Goal: Find contact information: Find contact information

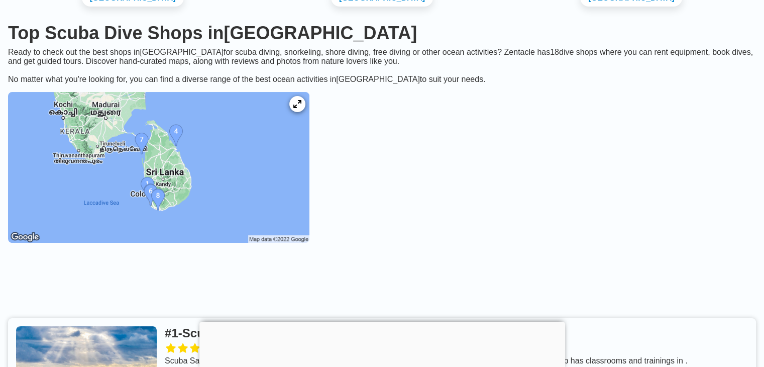
scroll to position [151, 0]
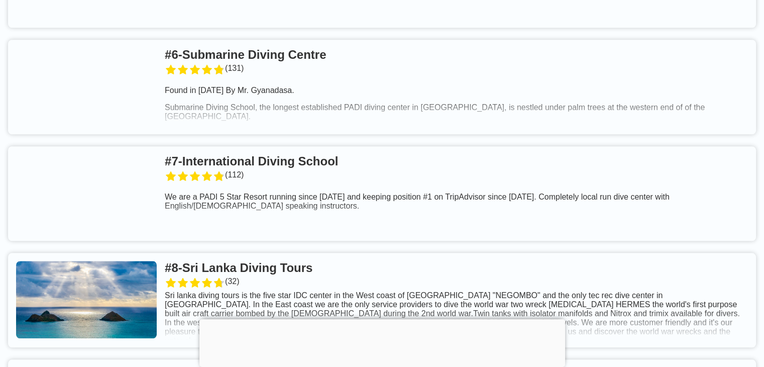
scroll to position [1005, 0]
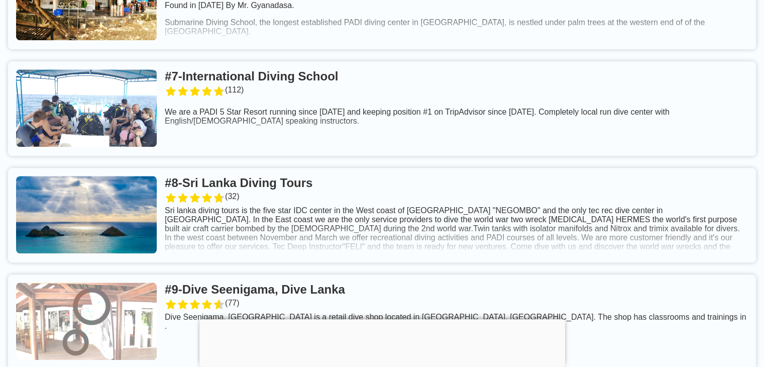
click at [382, 319] on div at bounding box center [382, 319] width 366 height 0
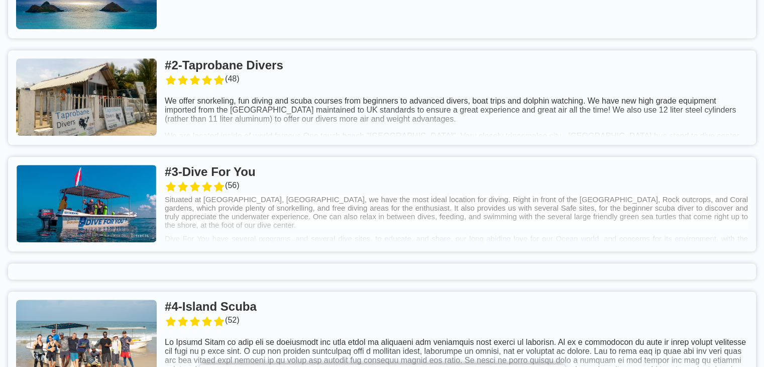
scroll to position [458, 0]
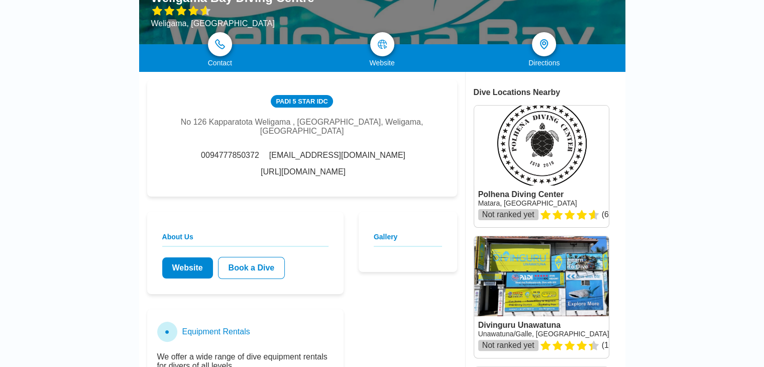
scroll to position [151, 0]
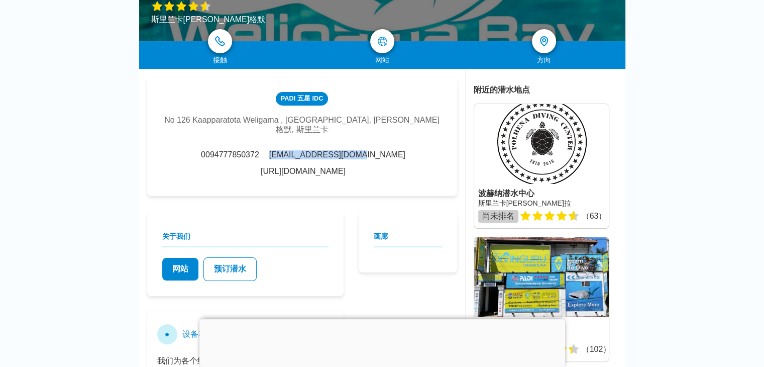
drag, startPoint x: 387, startPoint y: 147, endPoint x: 295, endPoint y: 149, distance: 91.5
click at [295, 150] on div "0094777850372 chamindakh@sltnet.lk http://www.scubadivingweligama.com/" at bounding box center [302, 163] width 280 height 26
copy font "chamindakh@sltnet.lk"
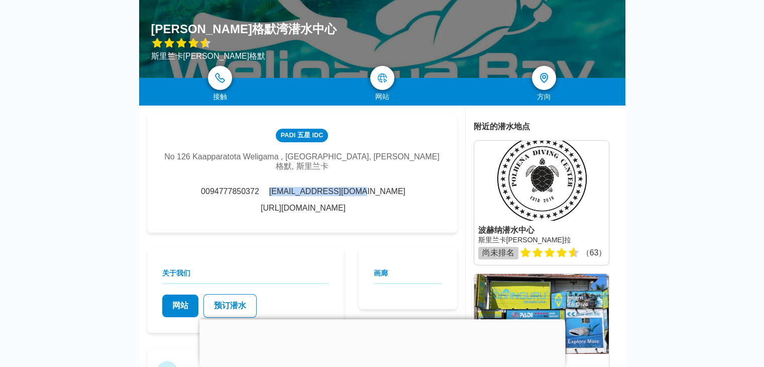
scroll to position [251, 0]
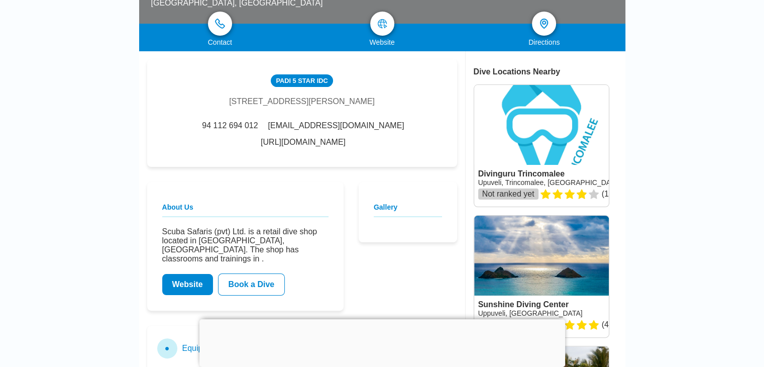
scroll to position [151, 0]
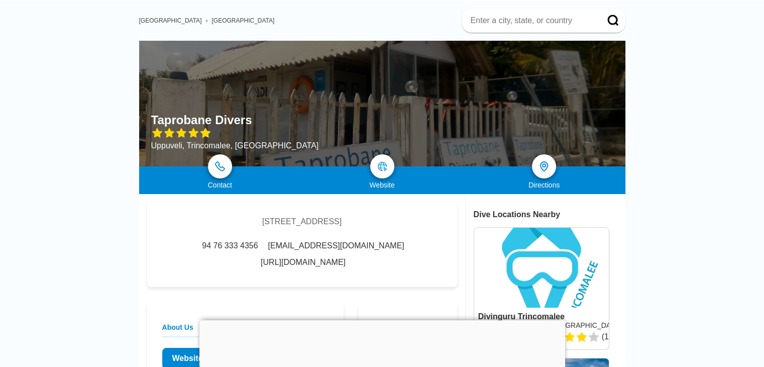
scroll to position [50, 0]
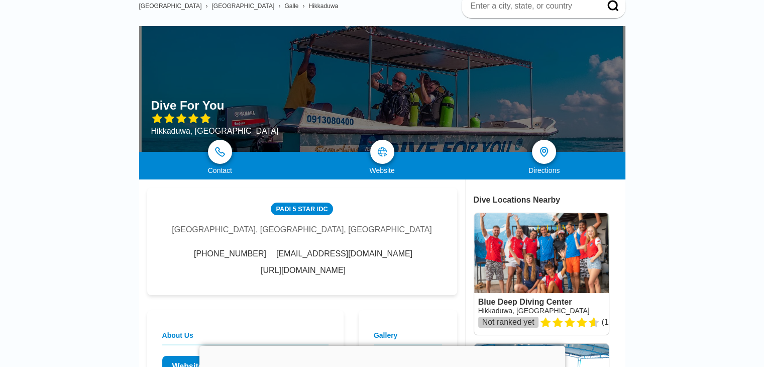
scroll to position [100, 0]
